Goal: Task Accomplishment & Management: Use online tool/utility

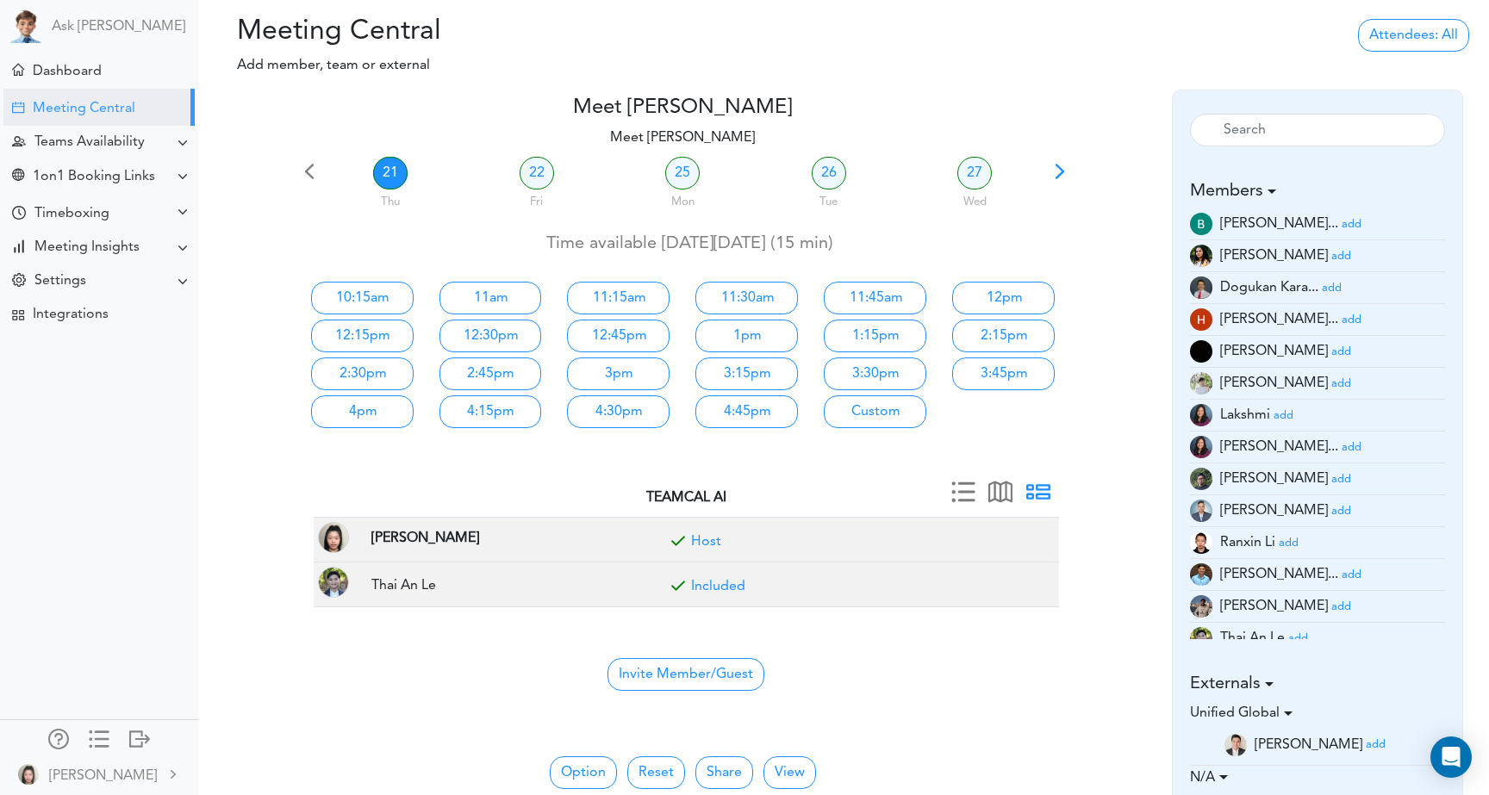
scroll to position [69, 0]
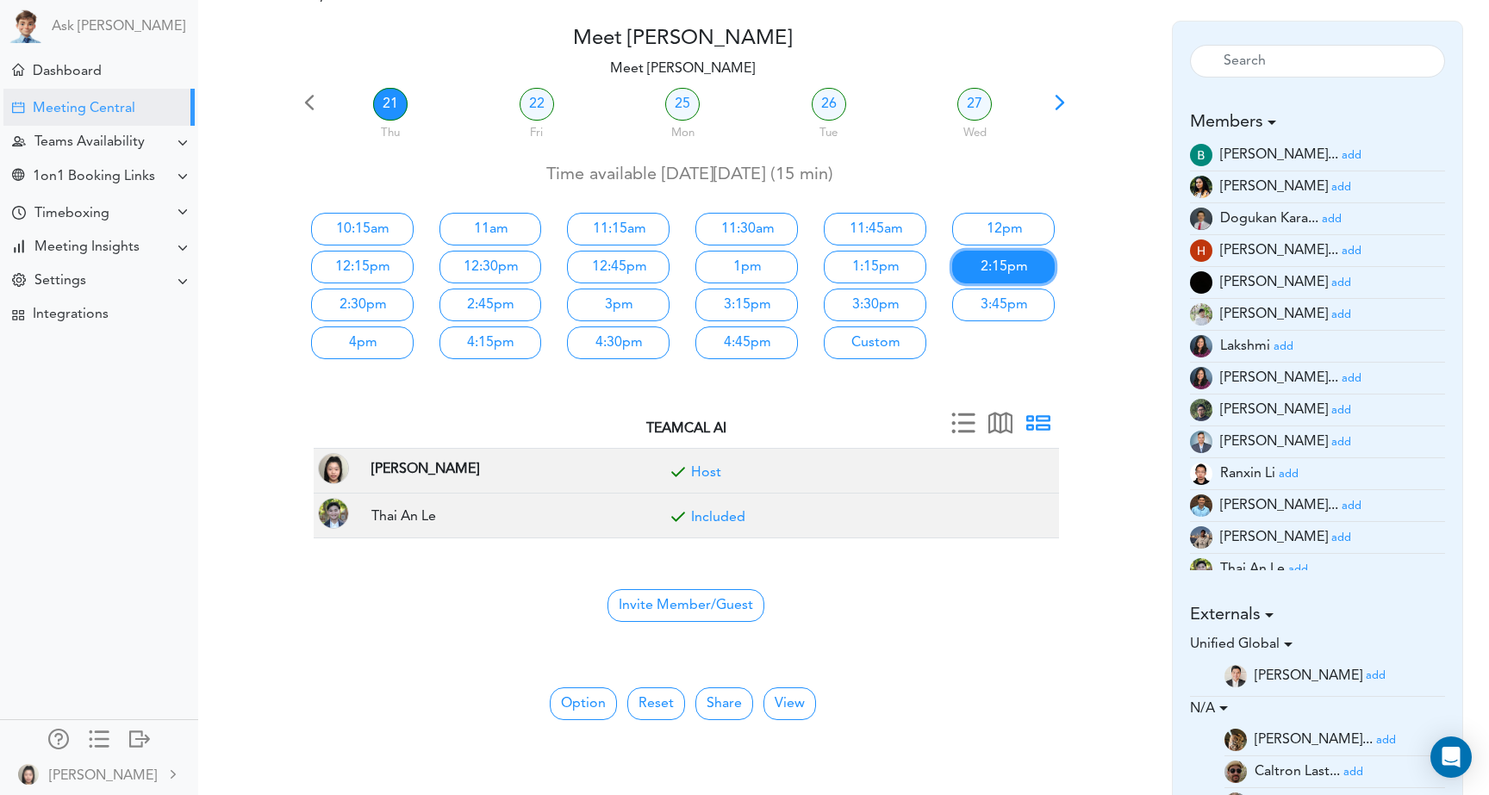
click at [969, 260] on link "2:15pm" at bounding box center [1003, 267] width 103 height 33
type input "Meet [PERSON_NAME]"
type input "[URL][DOMAIN_NAME]"
type input "[DATE]T14:15"
type input "[DATE]T14:30"
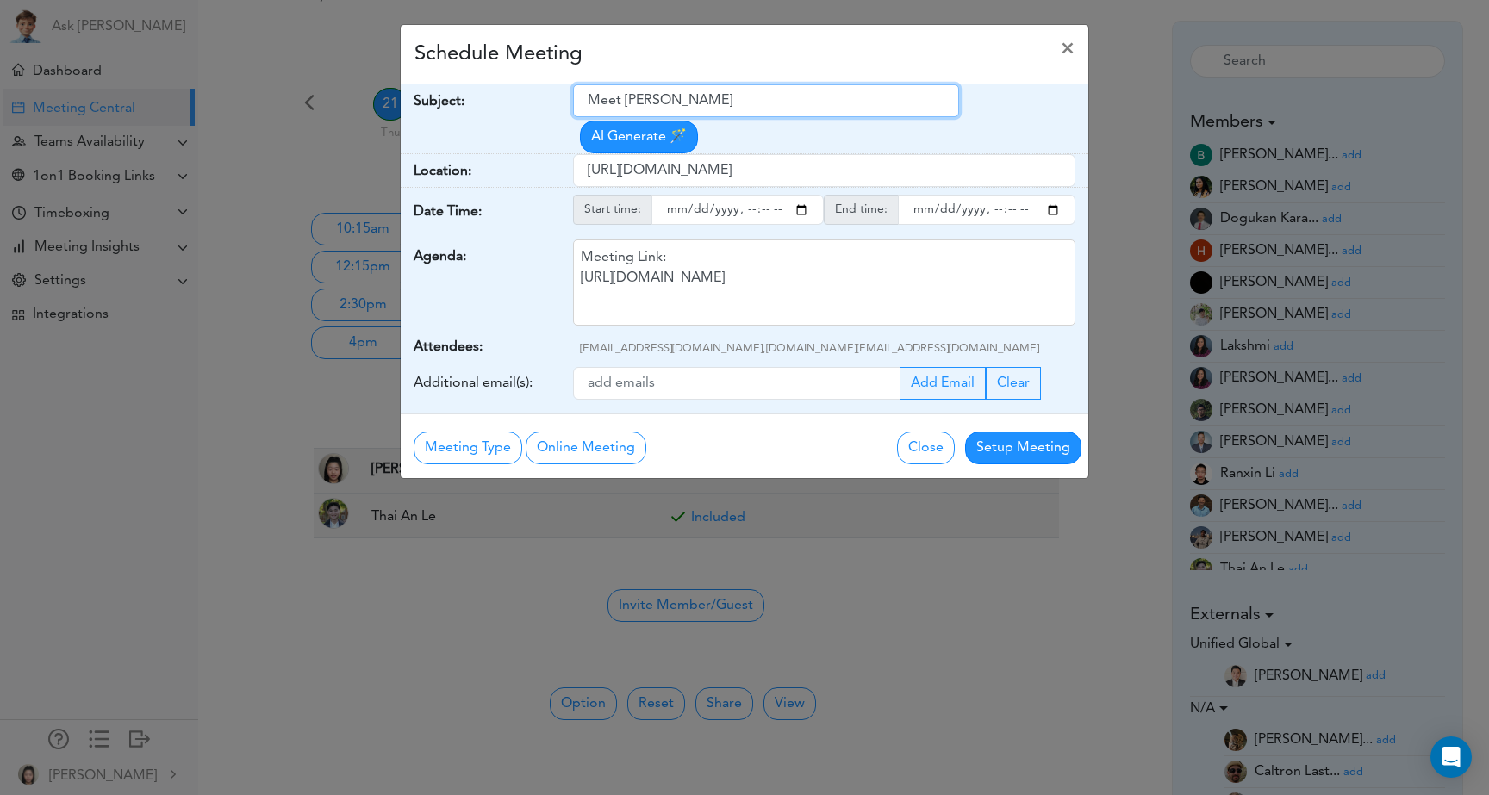
click at [744, 109] on input "Meet [PERSON_NAME]" at bounding box center [766, 100] width 387 height 33
type input "G"
type input "go over double booking stuff"
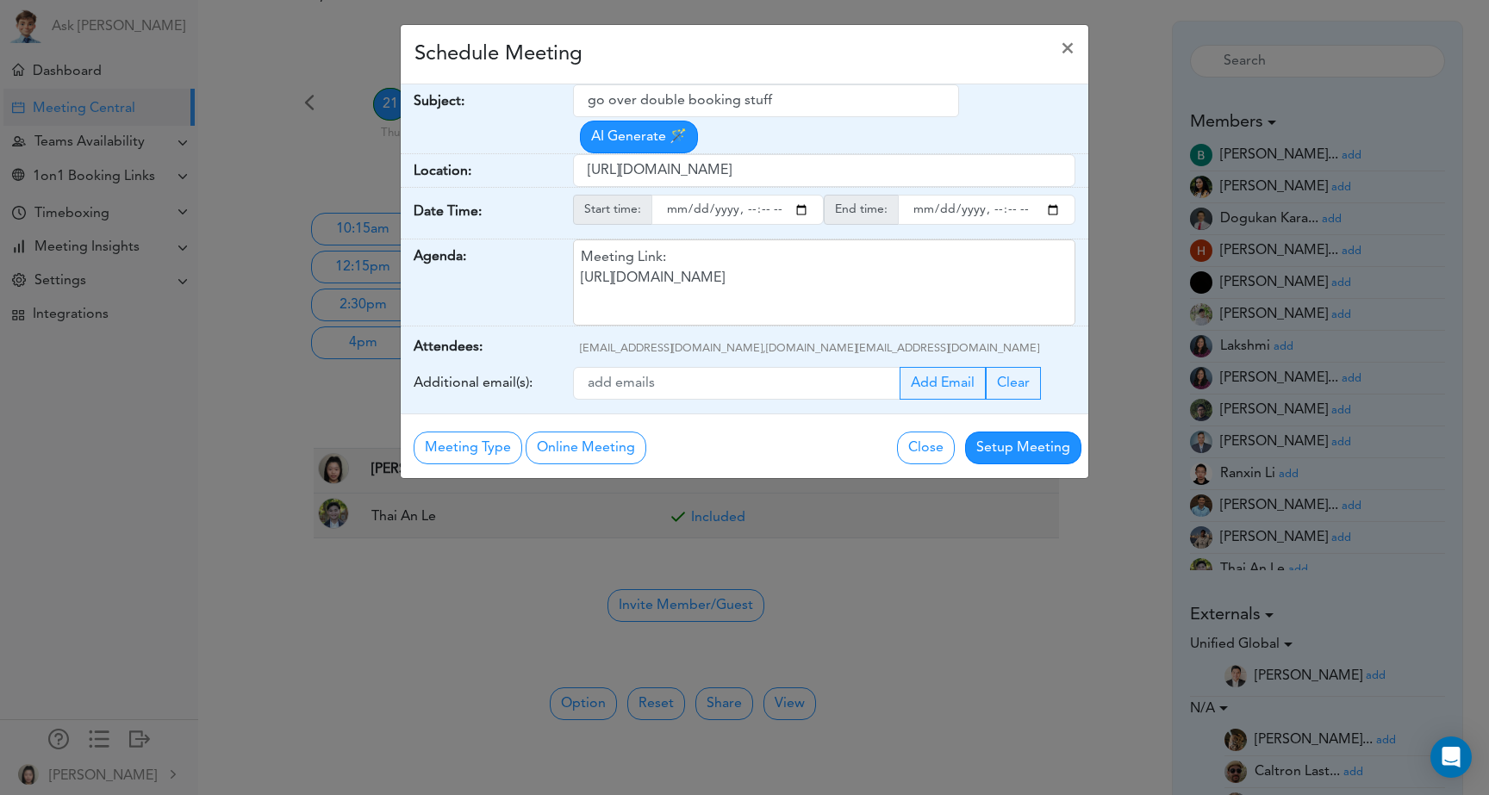
click at [759, 455] on div "Change Close Setup Meeting" at bounding box center [929, 446] width 344 height 36
click at [1012, 443] on button "Setup Meeting" at bounding box center [1023, 448] width 116 height 33
